Goal: Task Accomplishment & Management: Use online tool/utility

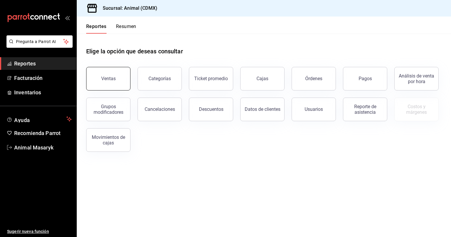
click at [121, 73] on button "Ventas" at bounding box center [108, 79] width 44 height 24
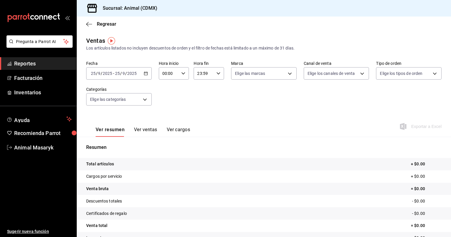
click at [149, 70] on div "[DATE] [DATE] - [DATE] [DATE]" at bounding box center [119, 73] width 66 height 12
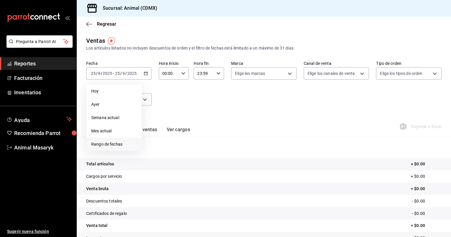
click at [120, 143] on span "Rango de fechas" at bounding box center [114, 144] width 46 height 6
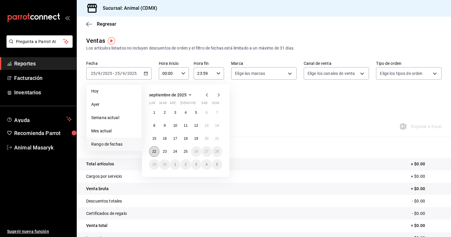
click at [152, 150] on abbr "22" at bounding box center [154, 152] width 4 height 4
click at [186, 150] on abbr "25" at bounding box center [186, 152] width 4 height 4
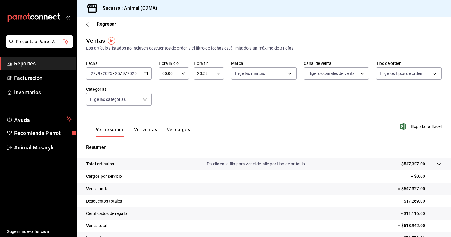
click at [183, 75] on icon "button" at bounding box center [183, 73] width 4 height 4
click at [166, 94] on button "05" at bounding box center [165, 96] width 13 height 12
type input "05:00"
click at [217, 76] on div at bounding box center [225, 118] width 451 height 237
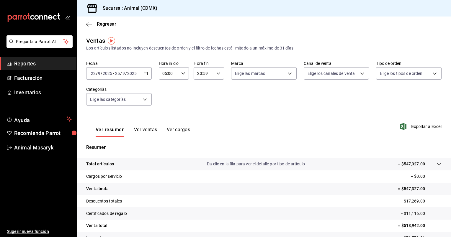
click at [217, 76] on icon "button" at bounding box center [219, 73] width 4 height 4
click at [203, 119] on button "05" at bounding box center [200, 119] width 13 height 12
click at [217, 72] on div at bounding box center [225, 118] width 451 height 237
click at [217, 72] on icon "button" at bounding box center [219, 73] width 4 height 4
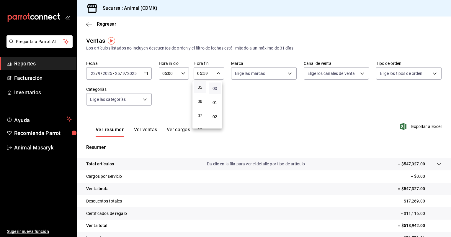
click at [216, 89] on span "00" at bounding box center [215, 88] width 6 height 5
type input "05:00"
click at [260, 97] on div at bounding box center [225, 118] width 451 height 237
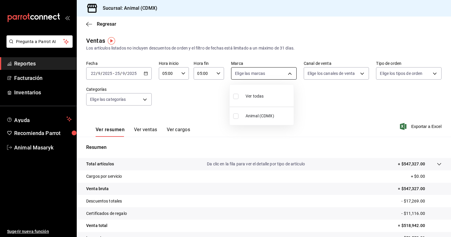
click at [290, 73] on body "Pregunta a Parrot AI Reportes Facturación Inventarios Ayuda Recomienda Parrot A…" at bounding box center [225, 118] width 451 height 237
click at [277, 94] on li "Ver todas" at bounding box center [262, 95] width 64 height 17
type input "cb0f6aec-1481-4e37-861c-bab9b3a65b14"
checkbox input "true"
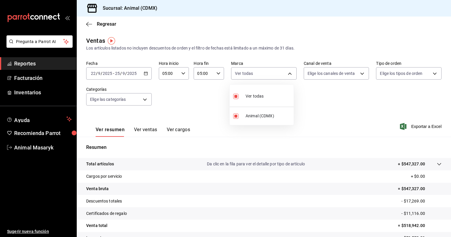
click at [338, 77] on div at bounding box center [225, 118] width 451 height 237
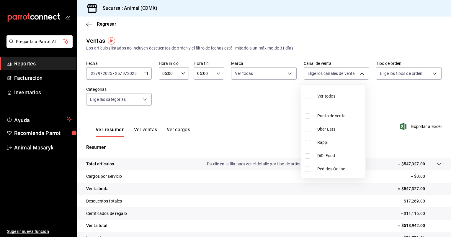
click at [338, 77] on body "Pregunta a Parrot AI Reportes Facturación Inventarios Ayuda Recomienda Parrot A…" at bounding box center [225, 118] width 451 height 237
click at [339, 97] on li "Ver todos" at bounding box center [334, 95] width 64 height 17
type input "PARROT,UBER_EATS,RAPPI,DIDI_FOOD,ONLINE"
checkbox input "true"
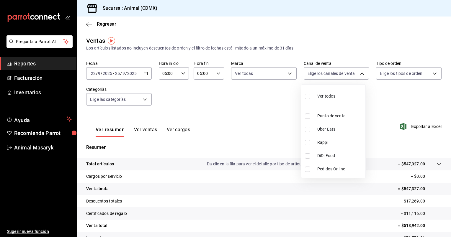
checkbox input "true"
click at [409, 75] on div at bounding box center [225, 118] width 451 height 237
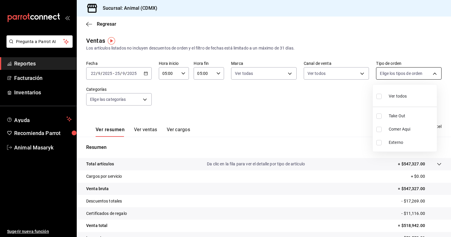
click at [421, 74] on body "Pregunta a Parrot AI Reportes Facturación Inventarios Ayuda Recomienda Parrot A…" at bounding box center [225, 118] width 451 height 237
click at [411, 95] on li "Ver todos" at bounding box center [405, 95] width 64 height 17
type input "ad44a823-99d3-4372-a913-4cf57f2a9ac0,b8ee5ff1-85c8-4a81-aa51-555e6c8ba0c6,EXTER…"
checkbox input "true"
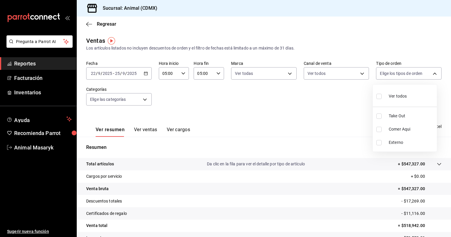
checkbox input "true"
click at [144, 100] on div at bounding box center [225, 118] width 451 height 237
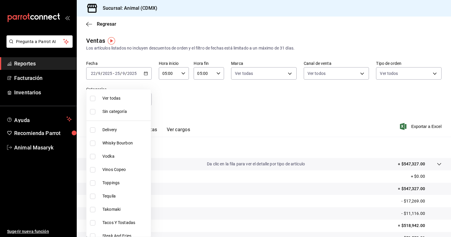
click at [144, 100] on body "Pregunta a Parrot AI Reportes Facturación Inventarios Ayuda Recomienda Parrot A…" at bounding box center [225, 118] width 451 height 237
click at [133, 100] on span "Ver todas" at bounding box center [125, 98] width 46 height 6
type input "281688af-6220-48ae-86b9-ca5e6f63eb3e,2ffeebaa-176c-4024-95f8-553ffecca8da,37769…"
checkbox input "true"
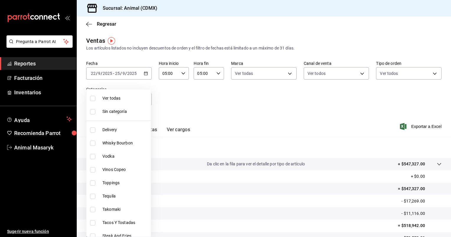
checkbox input "true"
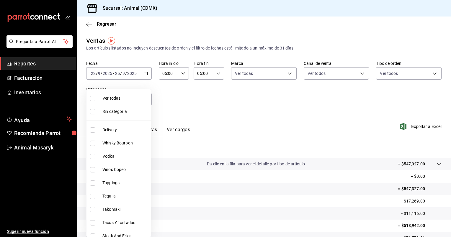
checkbox input "true"
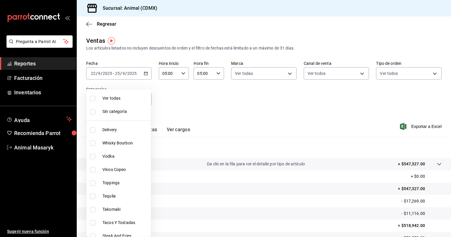
checkbox input "true"
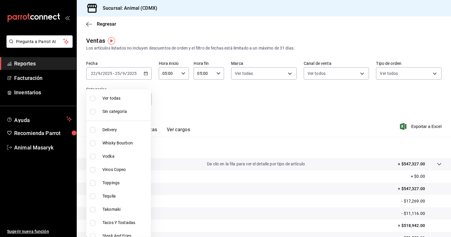
checkbox input "true"
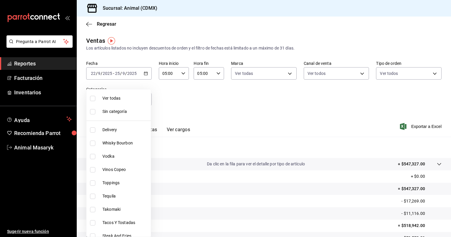
checkbox input "true"
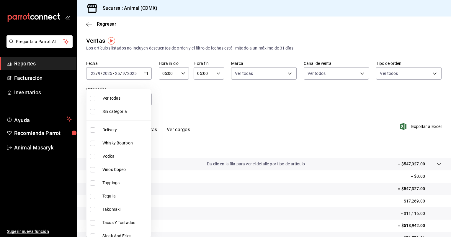
checkbox input "true"
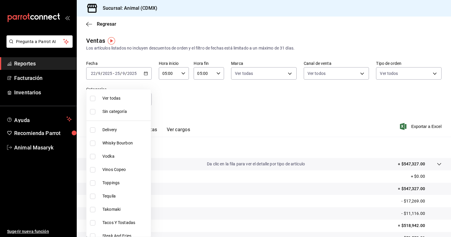
checkbox input "true"
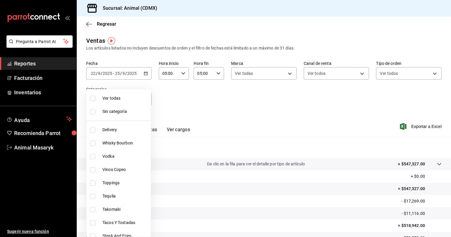
checkbox input "true"
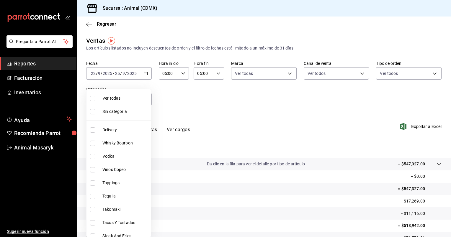
checkbox input "true"
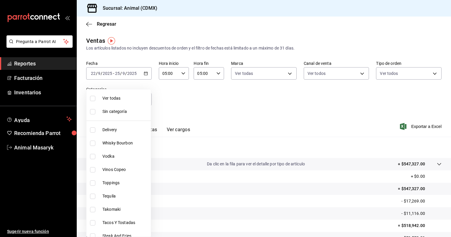
checkbox input "true"
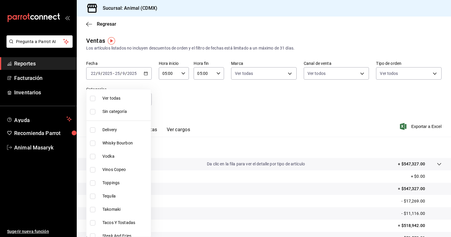
checkbox input "true"
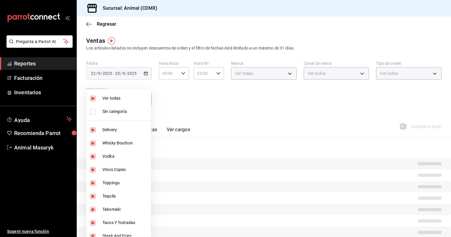
click at [204, 105] on div at bounding box center [225, 118] width 451 height 237
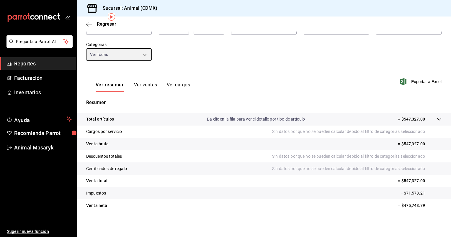
scroll to position [18, 0]
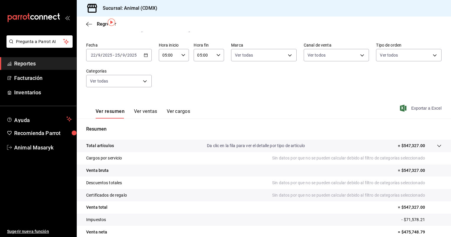
click at [416, 108] on span "Exportar a Excel" at bounding box center [421, 108] width 40 height 7
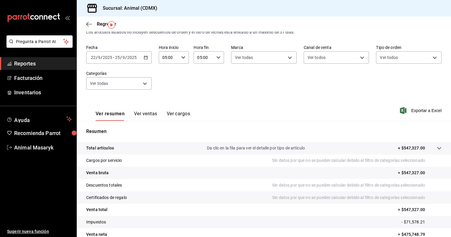
scroll to position [16, 0]
click at [146, 58] on icon "button" at bounding box center [146, 58] width 4 height 4
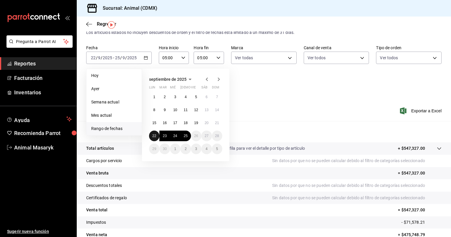
click at [153, 136] on abbr "22" at bounding box center [154, 136] width 4 height 4
click at [185, 133] on button "25" at bounding box center [185, 136] width 10 height 11
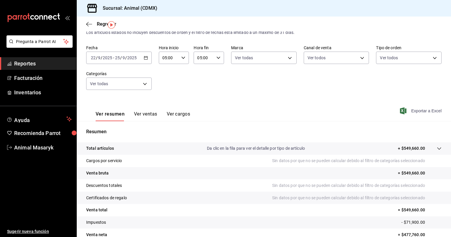
click at [421, 109] on span "Exportar a Excel" at bounding box center [421, 111] width 40 height 7
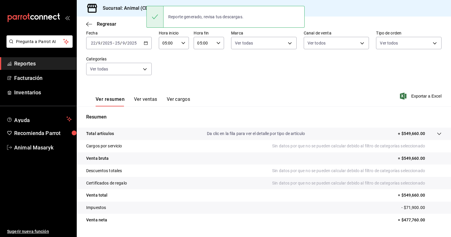
scroll to position [30, 0]
click at [146, 45] on icon "button" at bounding box center [146, 43] width 4 height 4
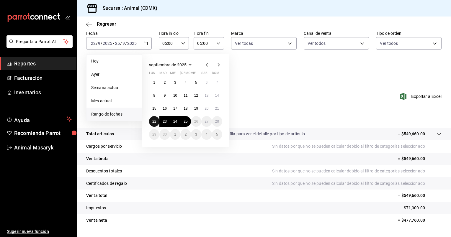
click at [157, 124] on button "22" at bounding box center [154, 121] width 10 height 11
click at [185, 123] on abbr "25" at bounding box center [186, 122] width 4 height 4
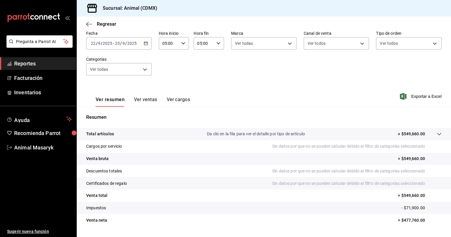
click at [144, 43] on \(Stroke\) "button" at bounding box center [146, 43] width 4 height 3
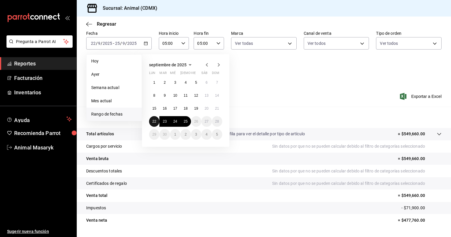
click at [154, 123] on abbr "22" at bounding box center [154, 122] width 4 height 4
click at [186, 121] on abbr "25" at bounding box center [186, 122] width 4 height 4
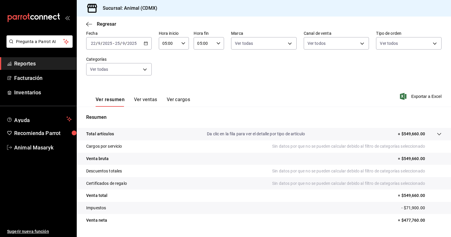
click at [230, 77] on div "Fecha [DATE] [DATE] - [DATE] [DATE] Hora inicio 05:00 Hora inicio Hora fin 05:0…" at bounding box center [264, 57] width 356 height 52
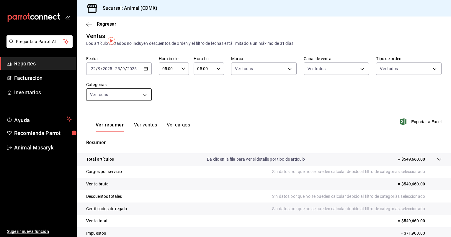
scroll to position [0, 0]
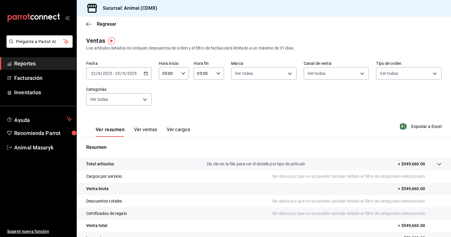
click at [147, 74] on icon "button" at bounding box center [146, 73] width 4 height 4
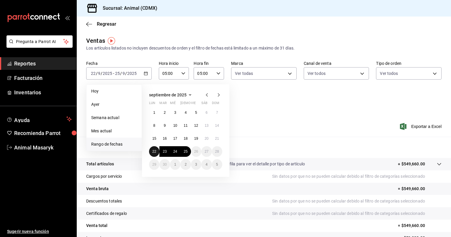
click at [156, 151] on abbr "22" at bounding box center [154, 152] width 4 height 4
click at [187, 151] on abbr "25" at bounding box center [186, 152] width 4 height 4
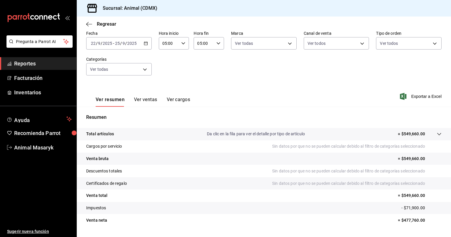
scroll to position [31, 0]
click at [144, 44] on \(Stroke\) "button" at bounding box center [146, 42] width 4 height 3
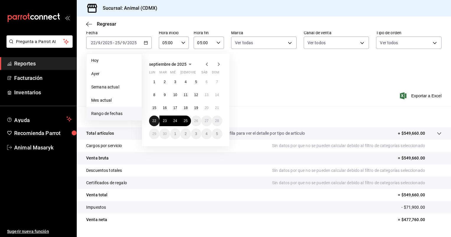
click at [155, 117] on button "22" at bounding box center [154, 121] width 10 height 11
click at [186, 121] on abbr "25" at bounding box center [186, 121] width 4 height 4
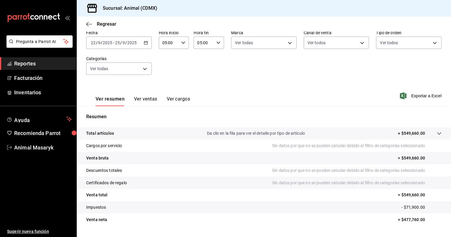
click at [145, 44] on icon "button" at bounding box center [146, 43] width 4 height 4
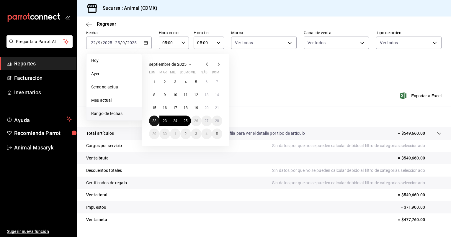
click at [155, 121] on abbr "22" at bounding box center [154, 121] width 4 height 4
click at [186, 119] on abbr "25" at bounding box center [186, 121] width 4 height 4
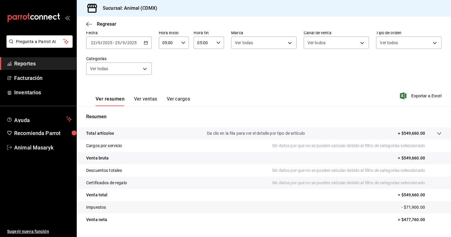
click at [143, 45] on div "[DATE] [DATE] - [DATE] [DATE]" at bounding box center [119, 43] width 66 height 12
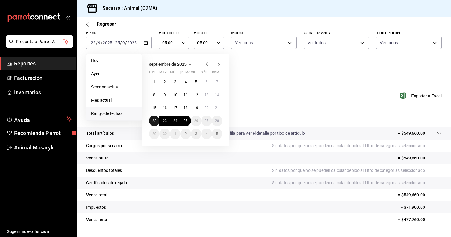
click at [153, 118] on button "22" at bounding box center [154, 121] width 10 height 11
click at [187, 121] on abbr "25" at bounding box center [186, 121] width 4 height 4
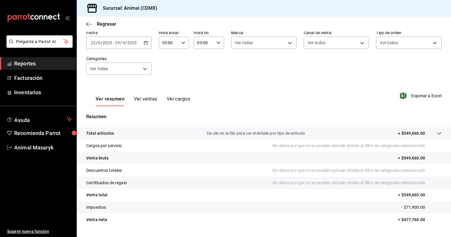
click at [300, 95] on div "Ver resumen Ver ventas Ver cargos Exportar a Excel" at bounding box center [264, 94] width 375 height 24
